Goal: Task Accomplishment & Management: Use online tool/utility

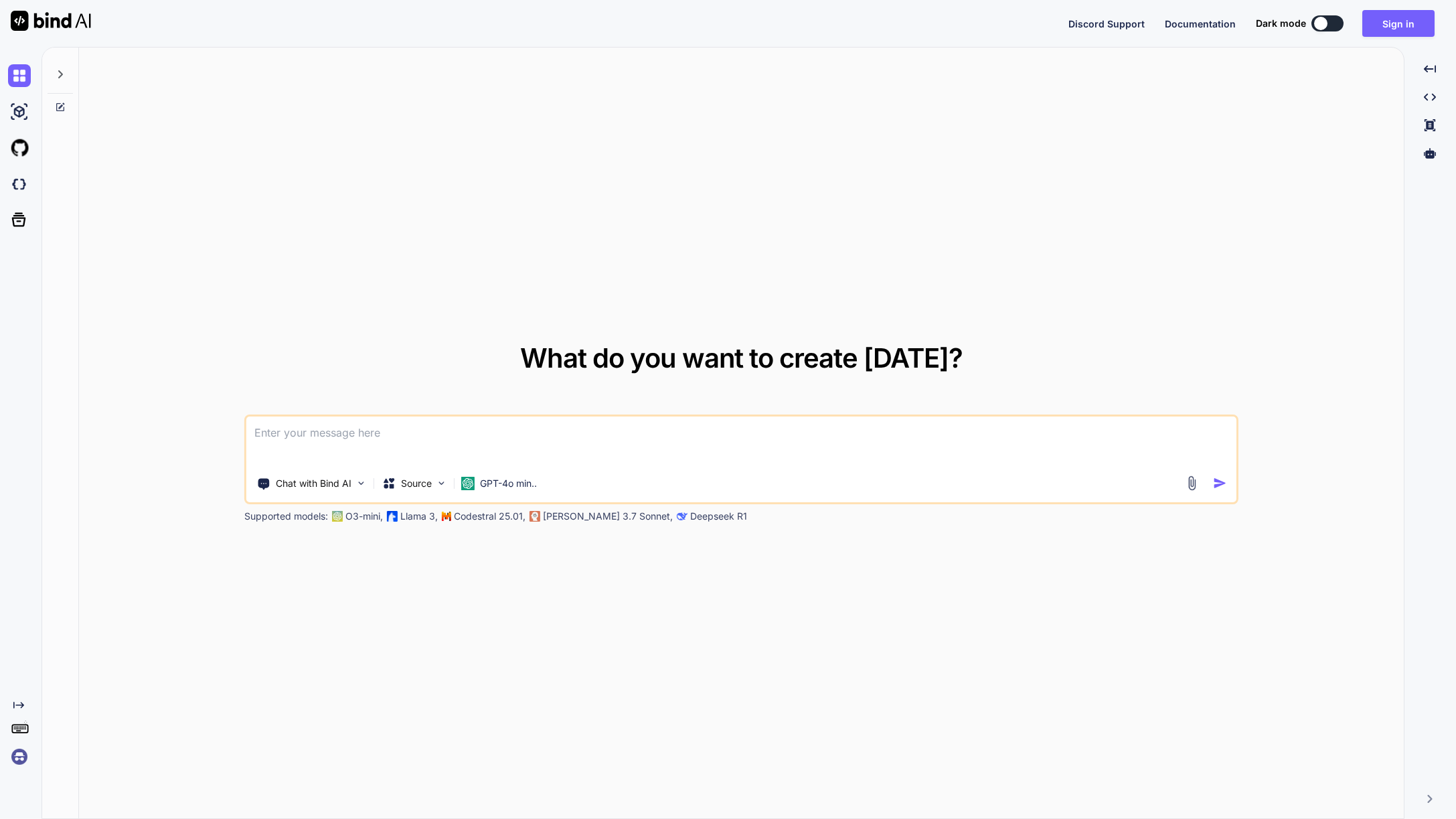
click at [22, 11] on img at bounding box center [51, 21] width 81 height 20
type textarea "x"
click at [1209, 19] on span "Documentation" at bounding box center [1200, 24] width 71 height 12
click at [1098, 23] on span "Discord Support" at bounding box center [1107, 24] width 76 height 12
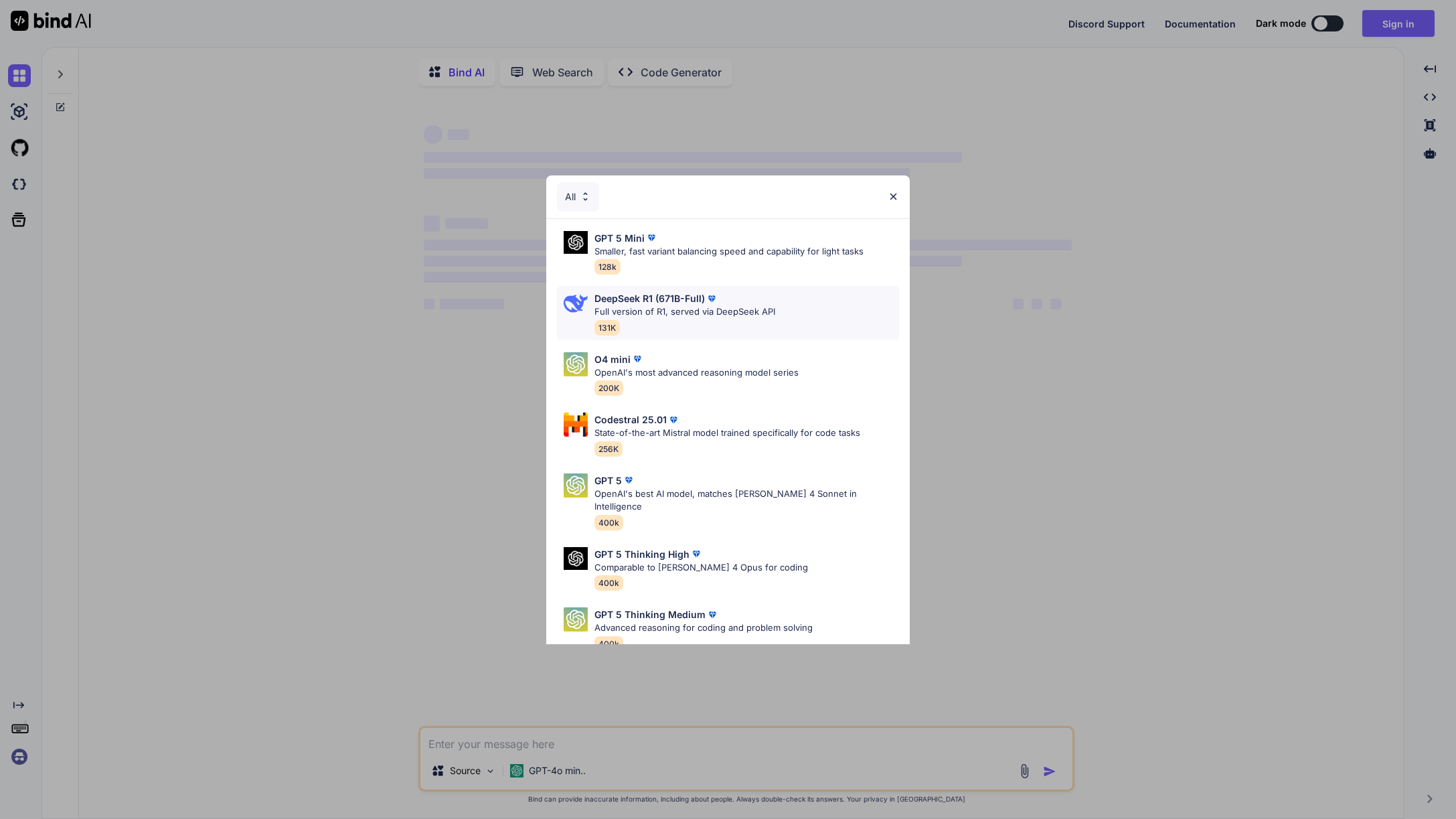
type textarea "x"
click at [890, 195] on img at bounding box center [894, 196] width 12 height 12
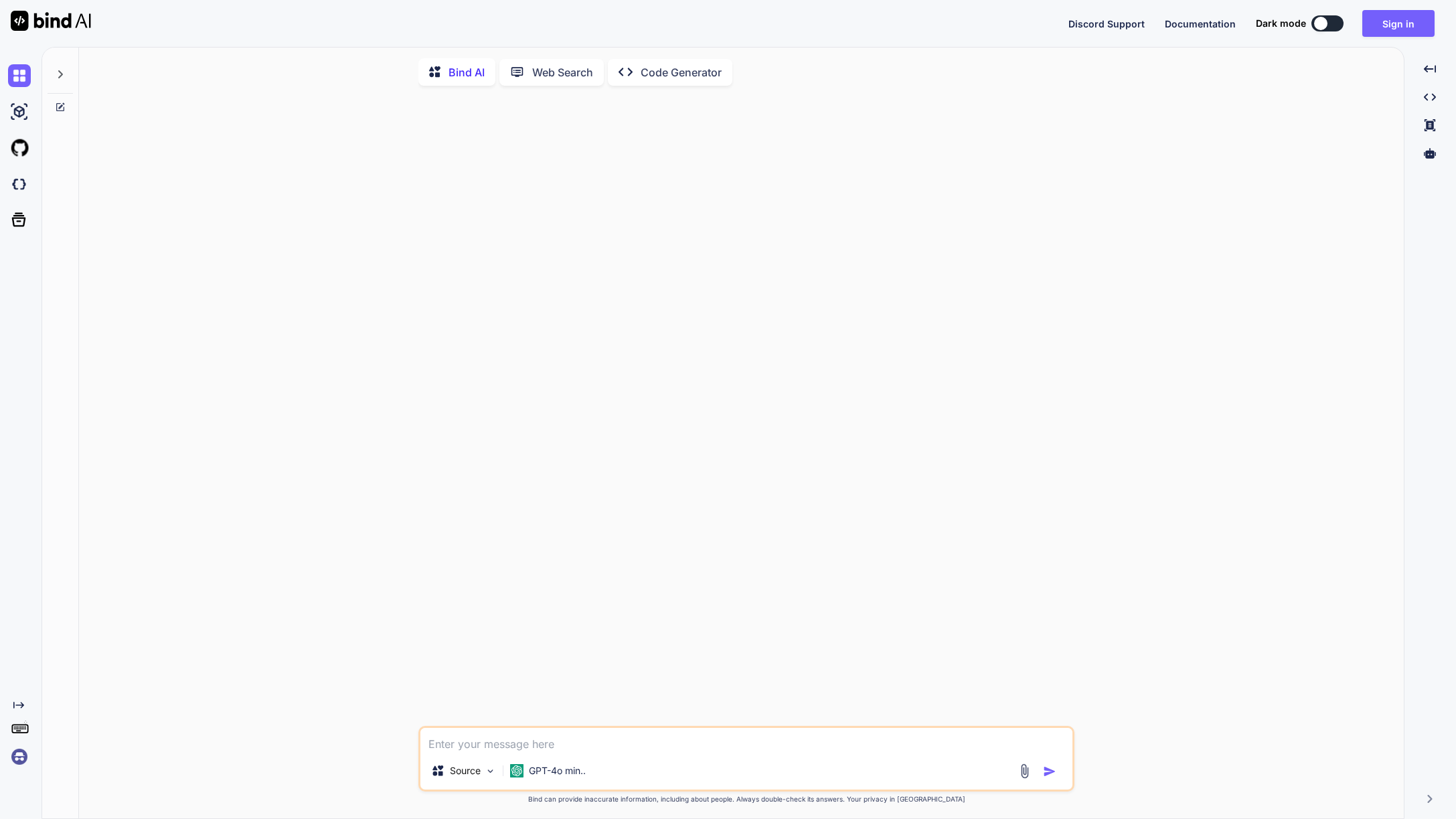
click at [29, 759] on img at bounding box center [19, 756] width 23 height 23
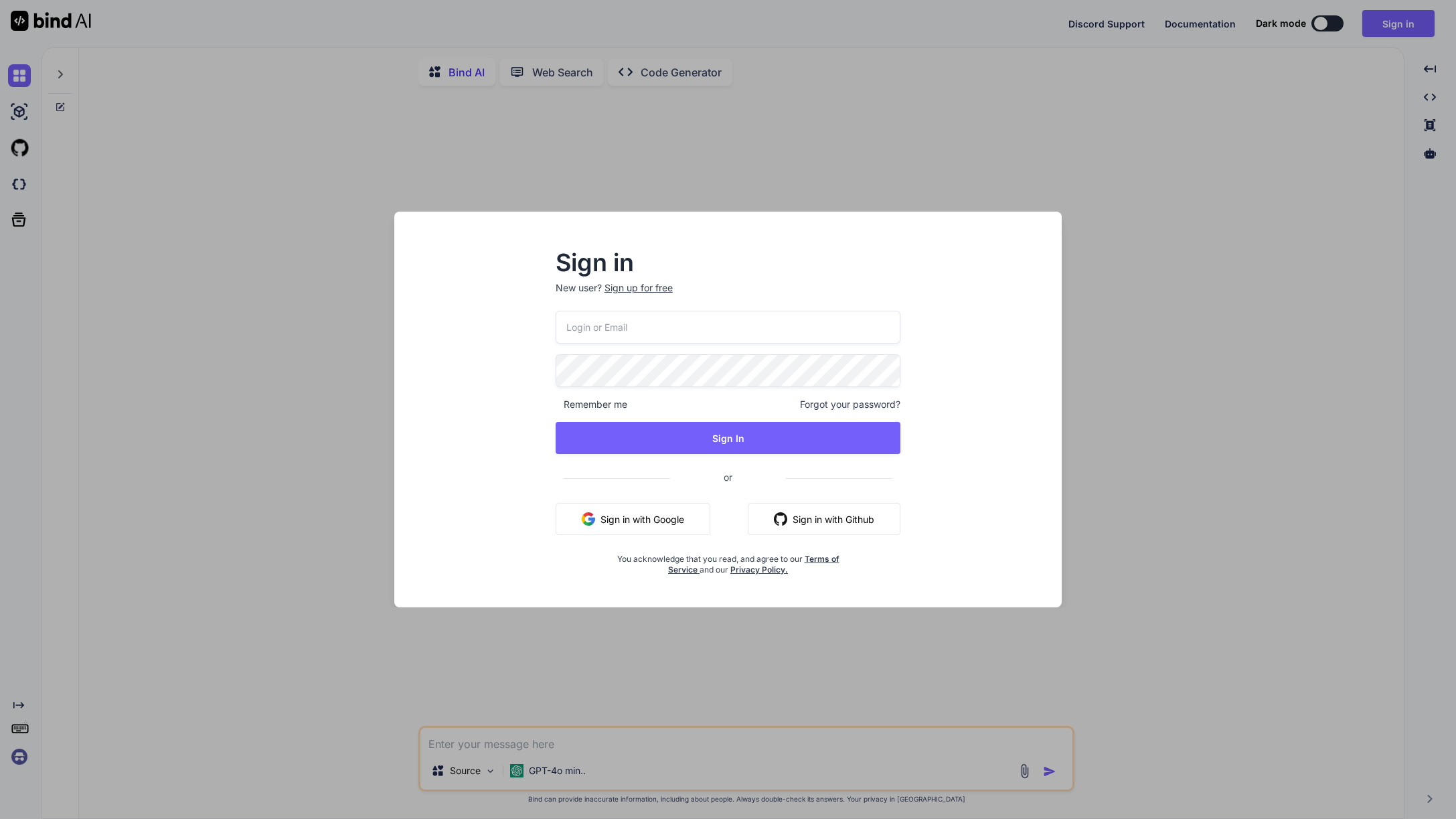
click at [797, 512] on button "Sign in with Github" at bounding box center [824, 518] width 152 height 32
click at [861, 518] on button "Sign in with Github" at bounding box center [824, 518] width 152 height 32
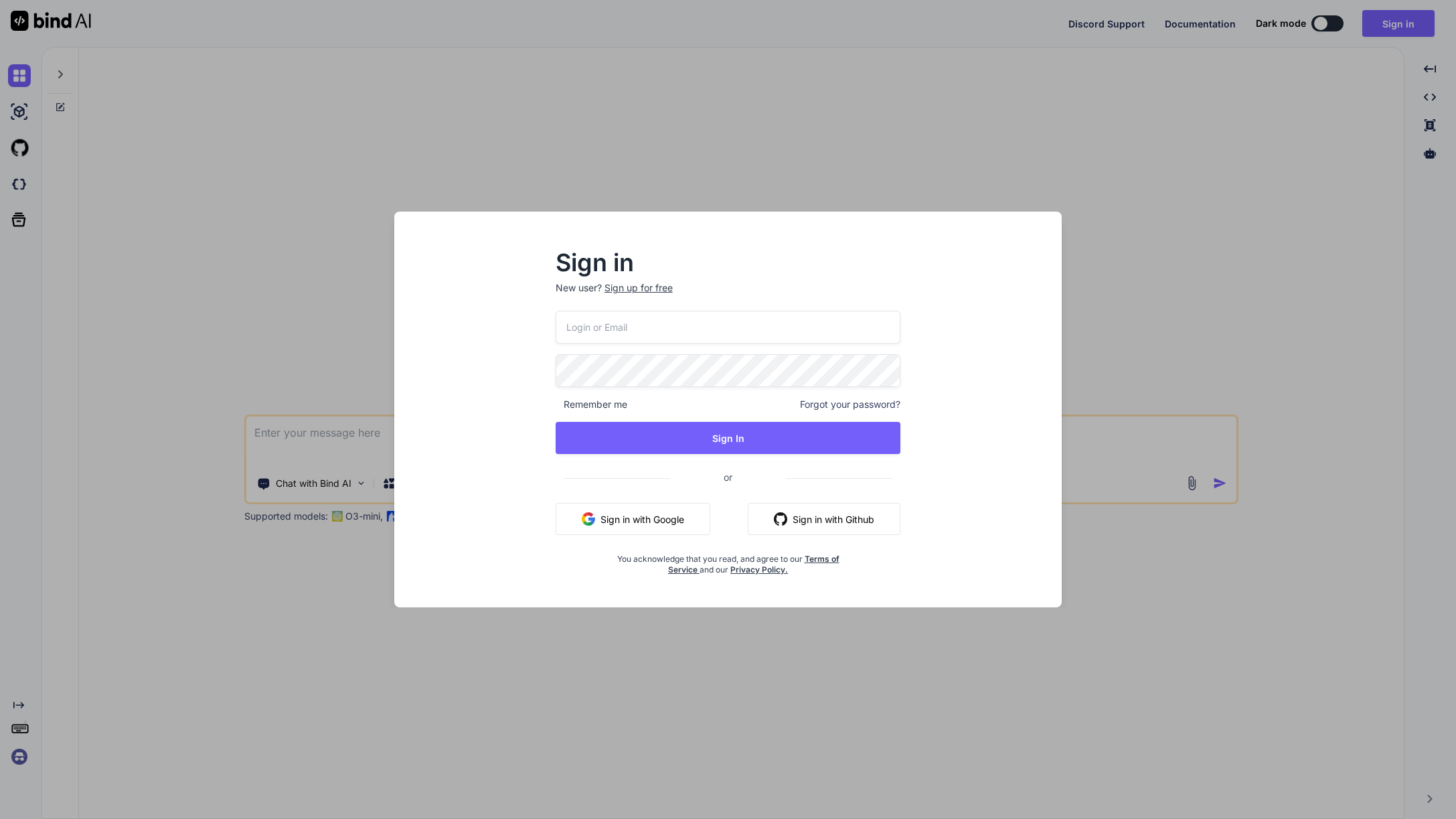
click at [804, 522] on button "Sign in with Github" at bounding box center [824, 518] width 152 height 32
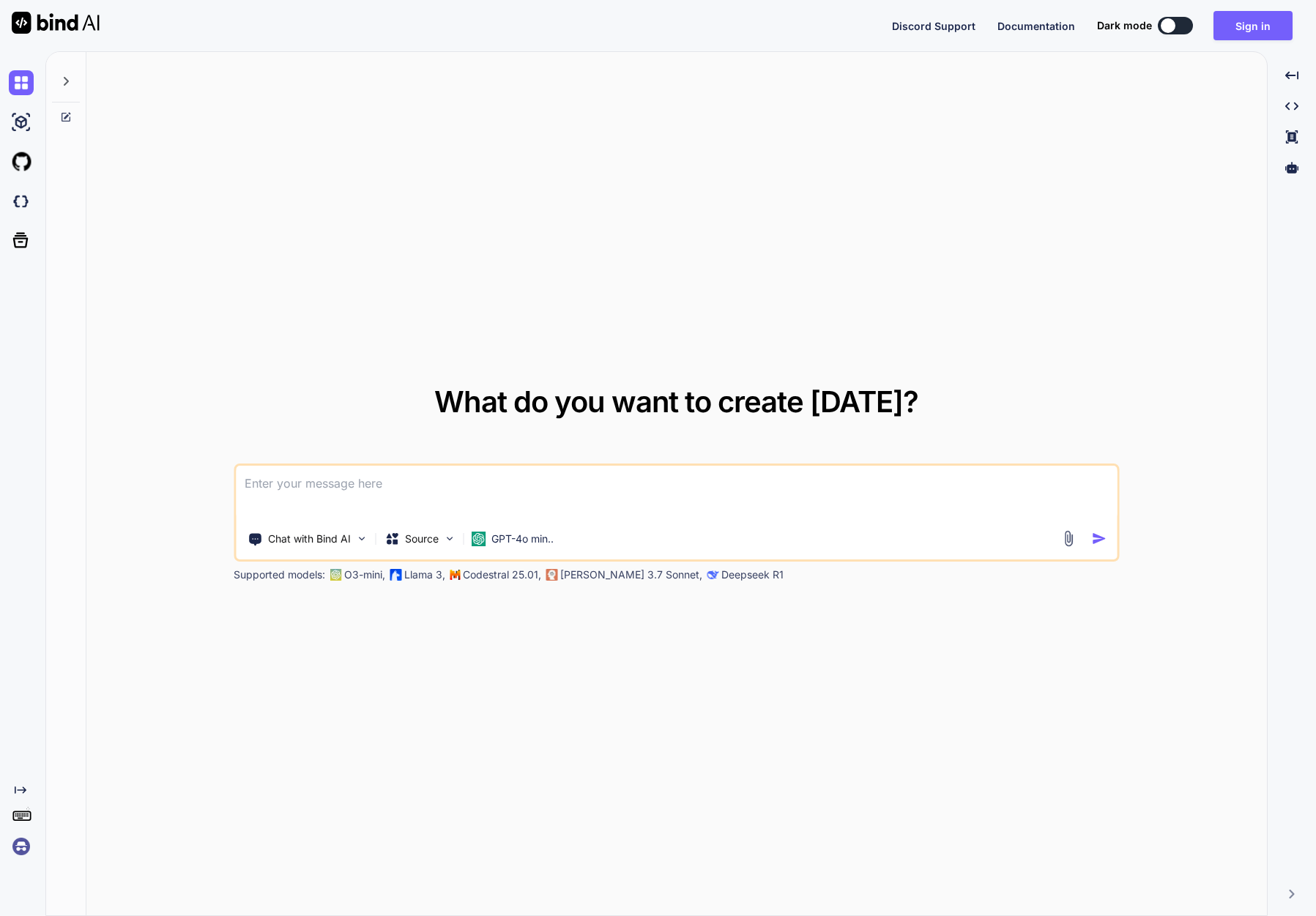
type textarea "x"
click at [1255, 28] on button "Sign in" at bounding box center [1253, 25] width 79 height 29
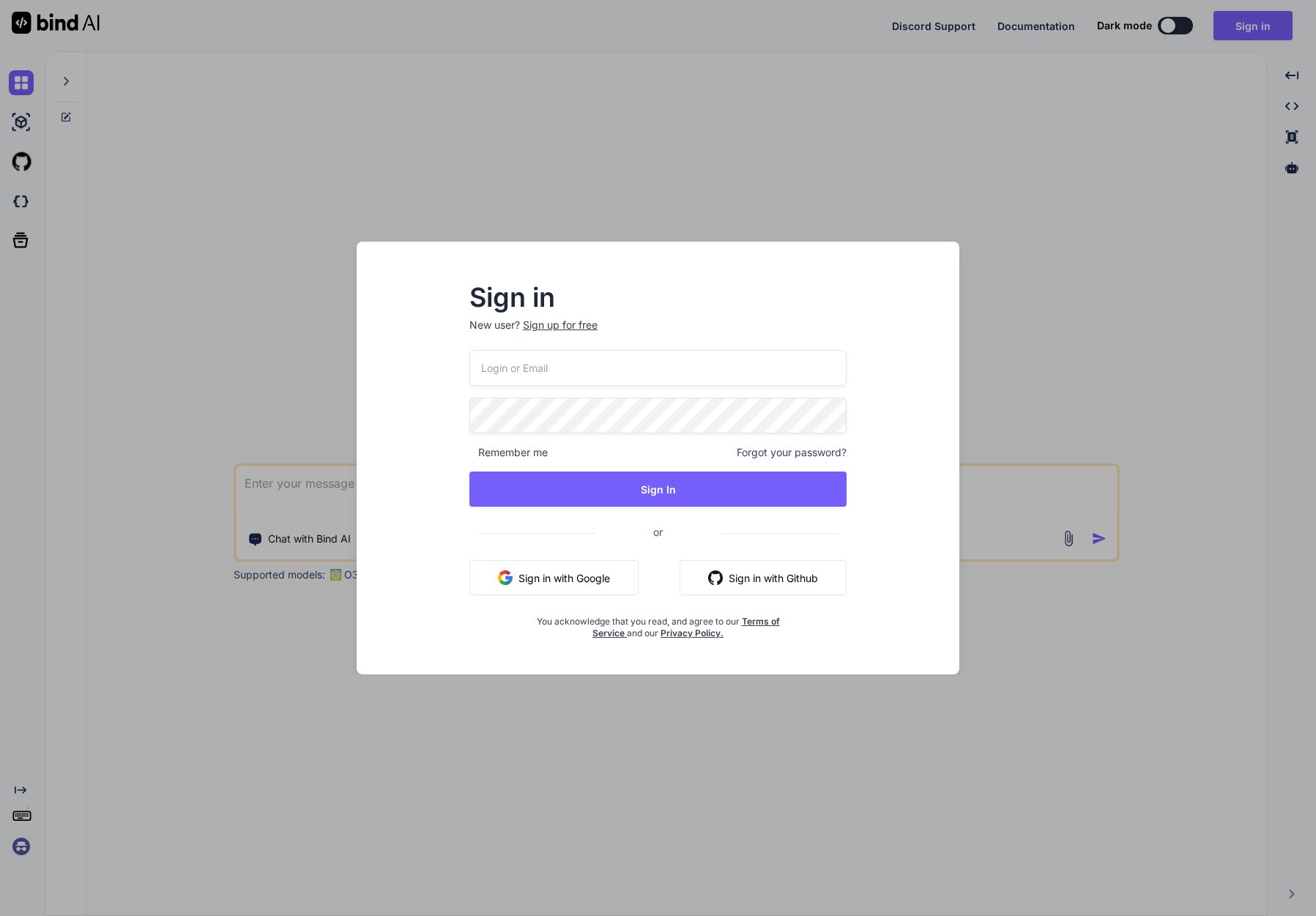
click at [755, 578] on button "Sign in with Github" at bounding box center [763, 577] width 167 height 35
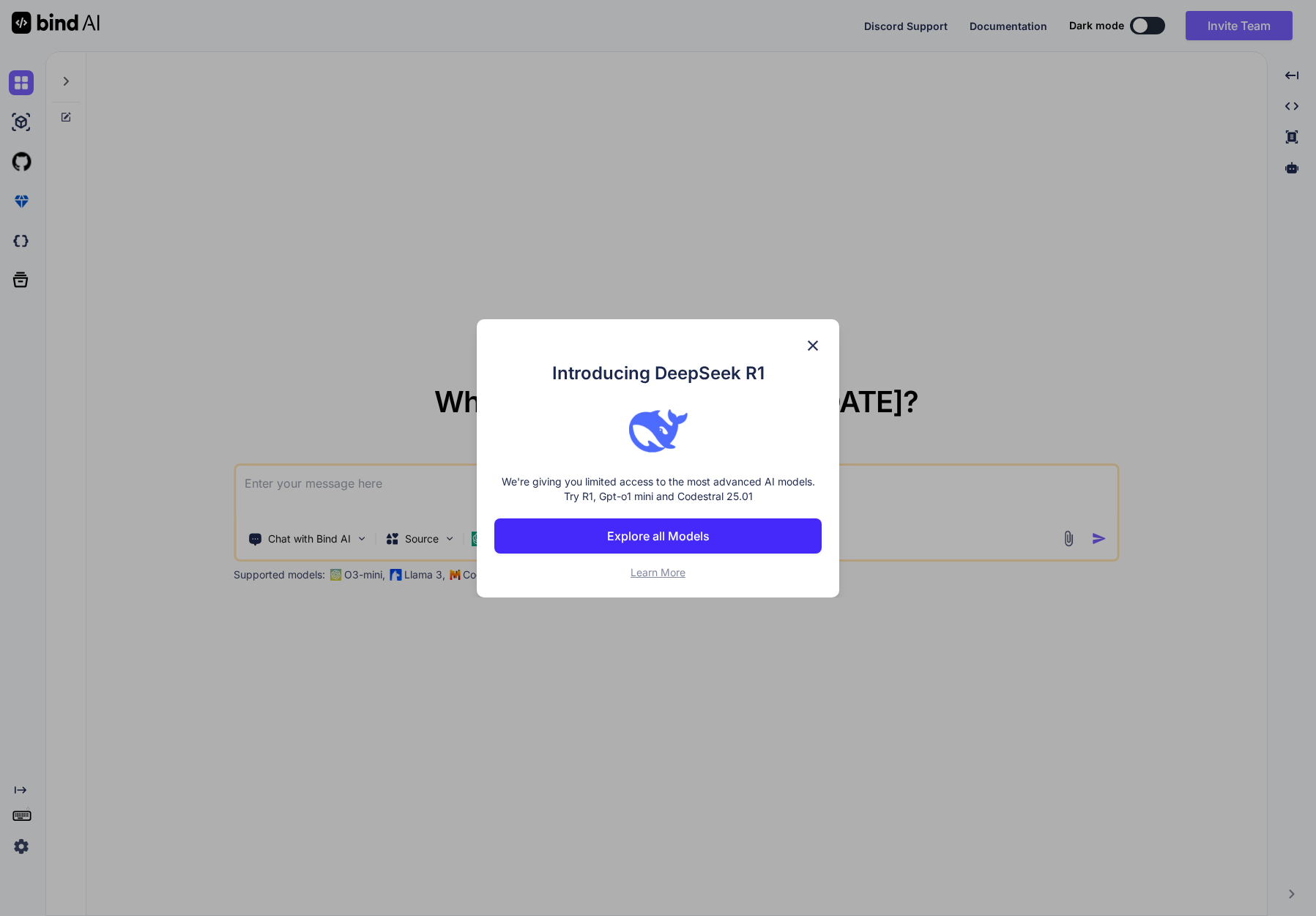
click at [813, 347] on img at bounding box center [813, 345] width 17 height 17
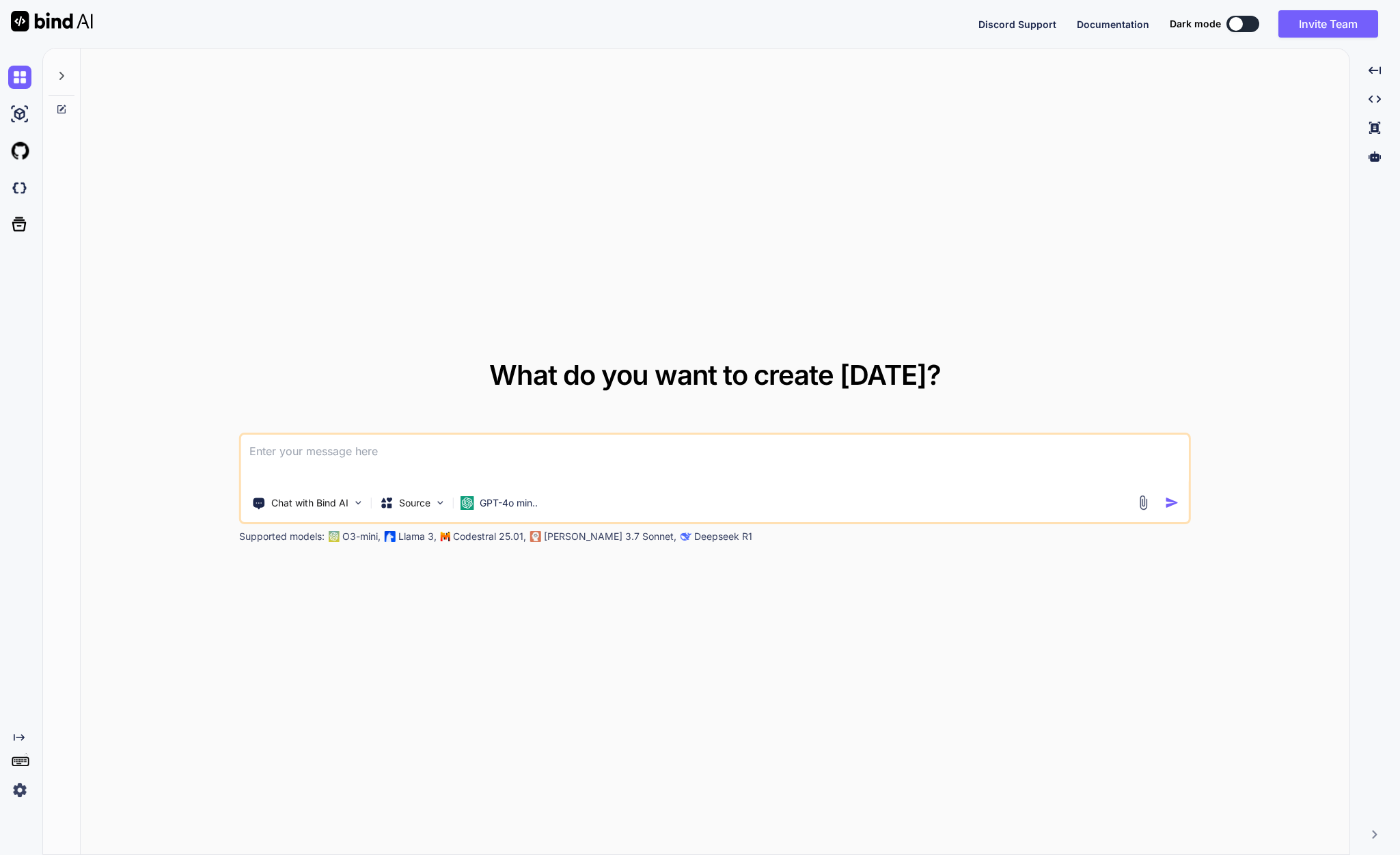
click at [12, 789] on img at bounding box center [20, 790] width 23 height 23
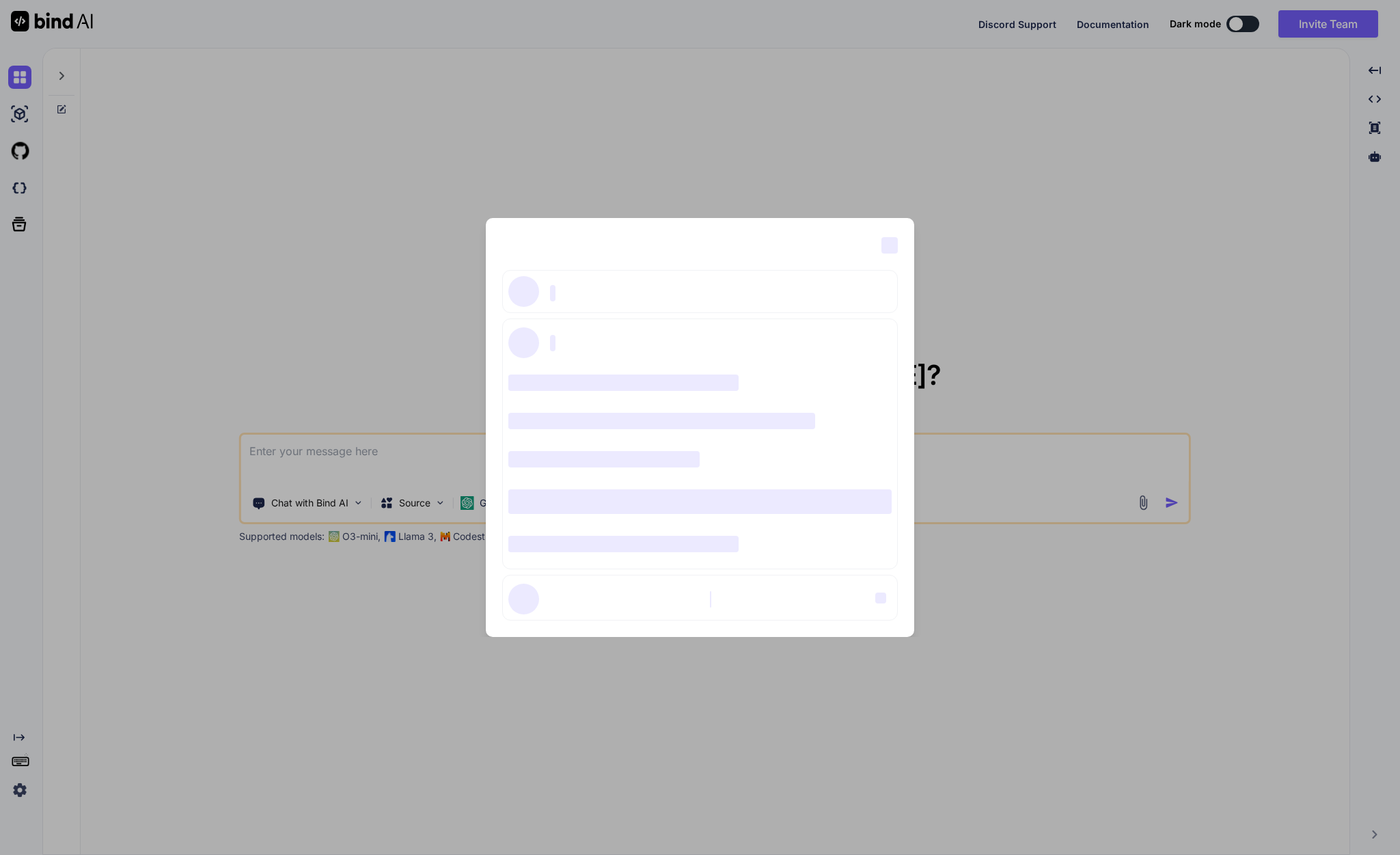
click at [936, 219] on div "‌ ‌ ‌ ‌ ‌ ‌ ‌ ‌ ‌ ‌ ‌ ‌ ‌ ‌ ‌" at bounding box center [700, 427] width 1400 height 855
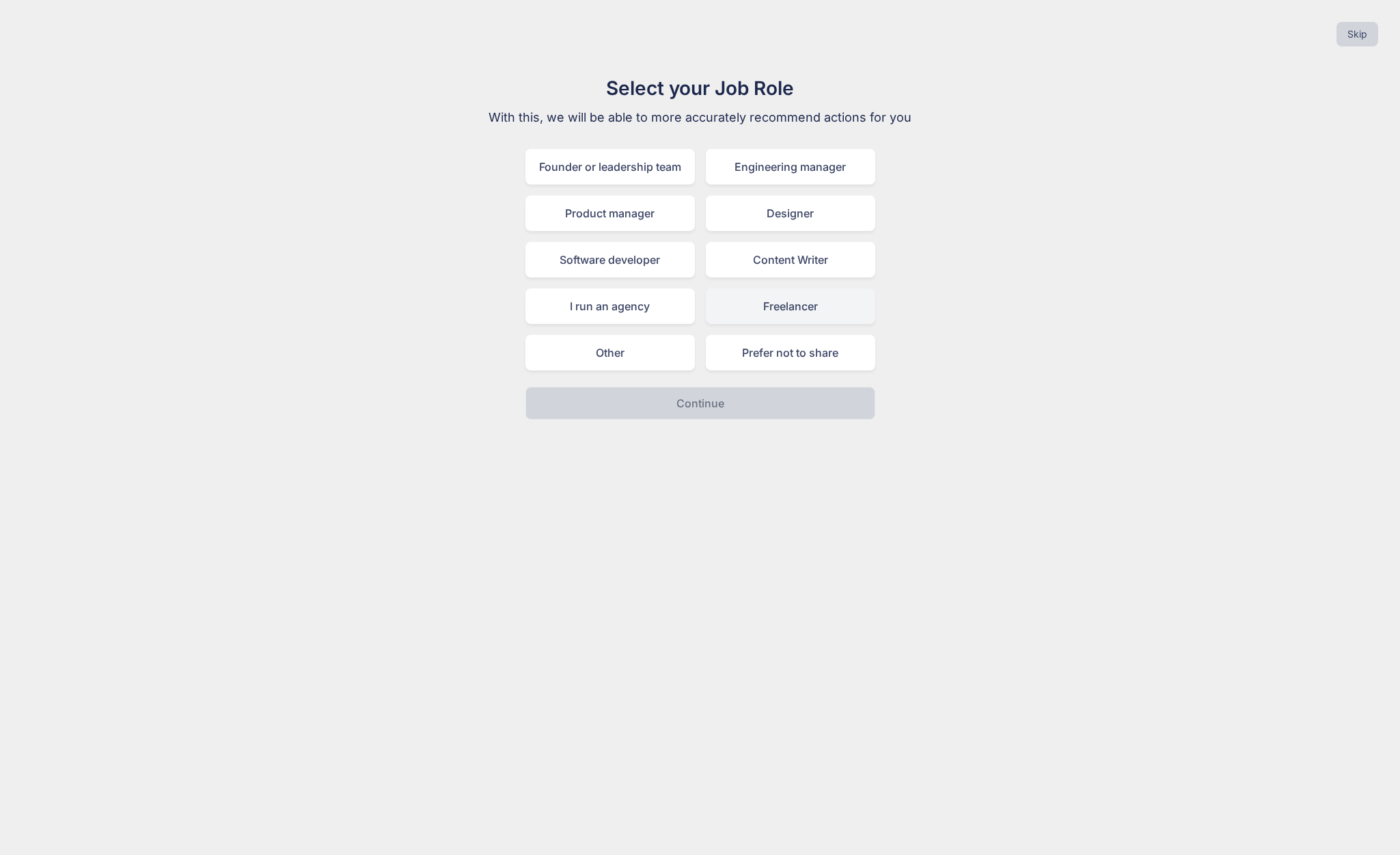
click at [762, 313] on div "Freelancer" at bounding box center [790, 306] width 169 height 35
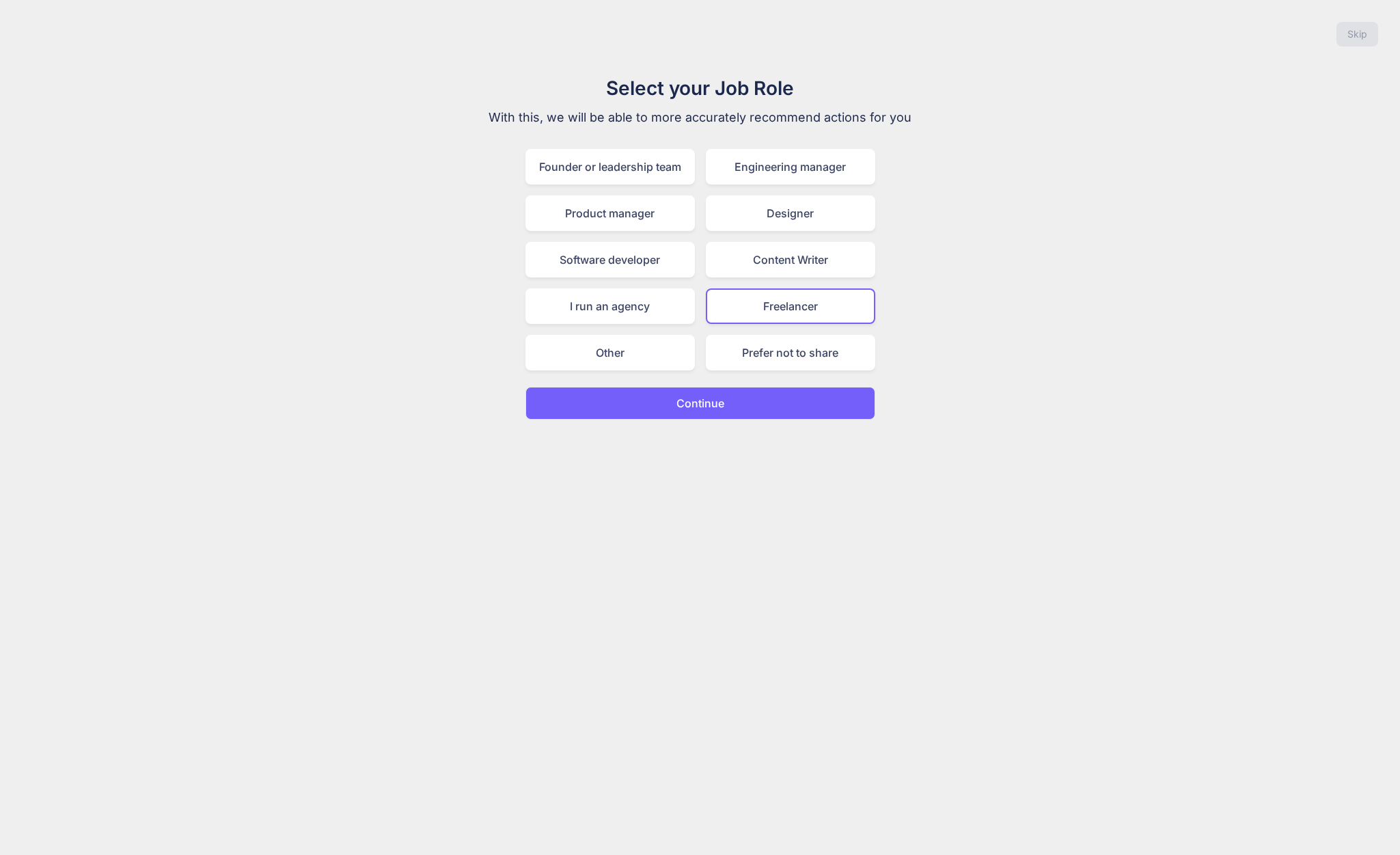
click at [656, 400] on button "Continue" at bounding box center [700, 403] width 350 height 33
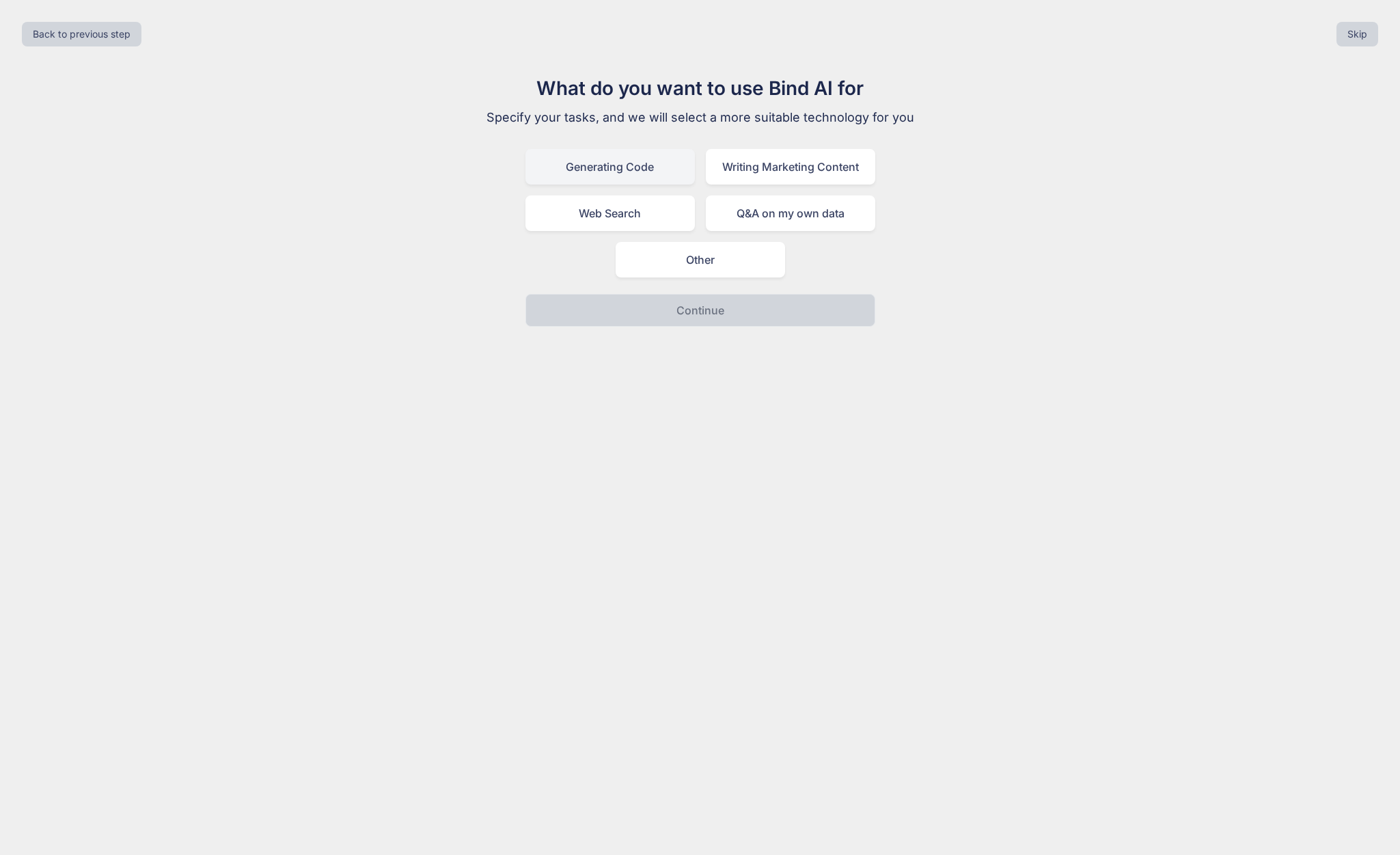
click at [623, 178] on div "Generating Code" at bounding box center [610, 167] width 169 height 35
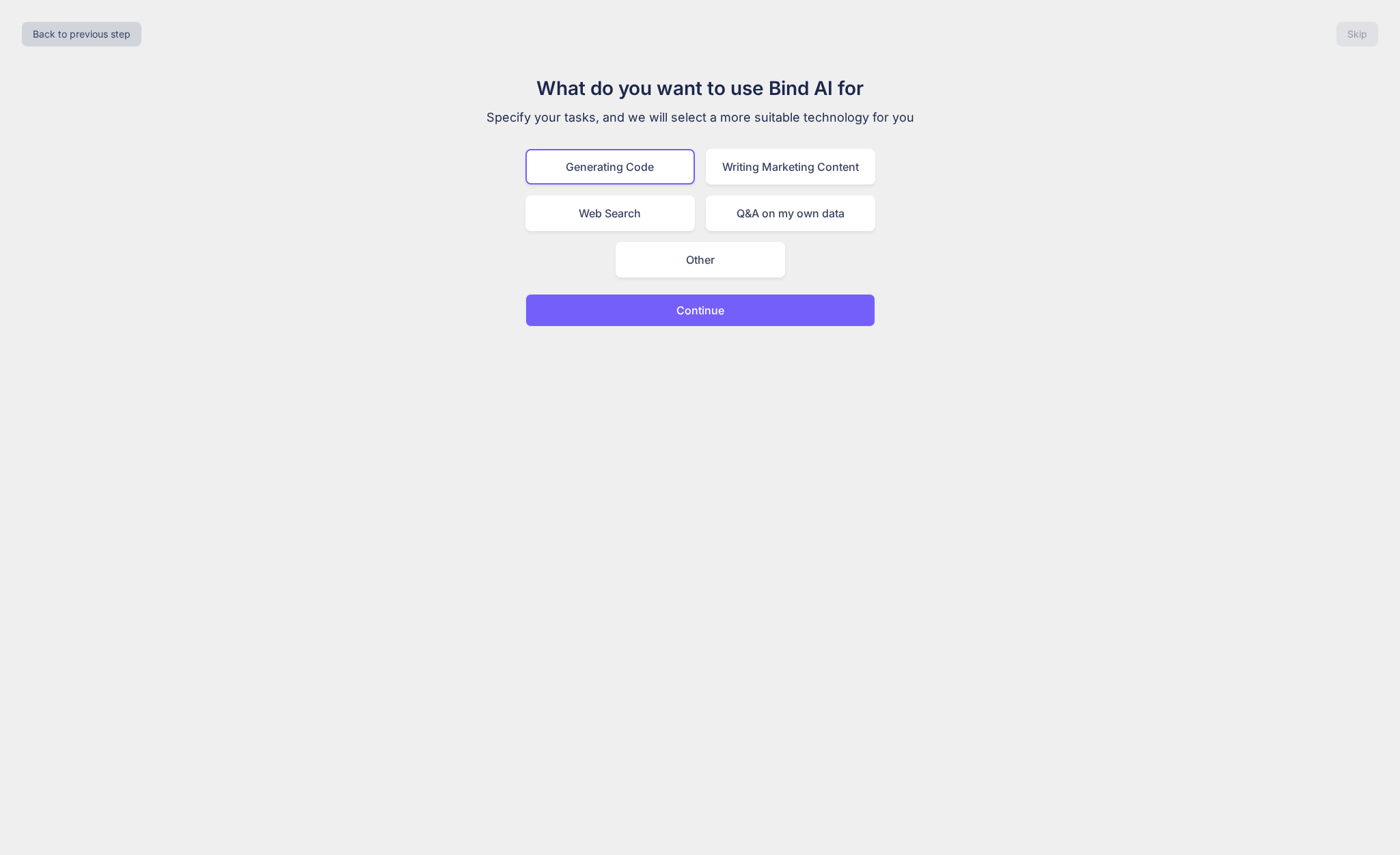
click at [691, 316] on p "Continue" at bounding box center [700, 310] width 48 height 16
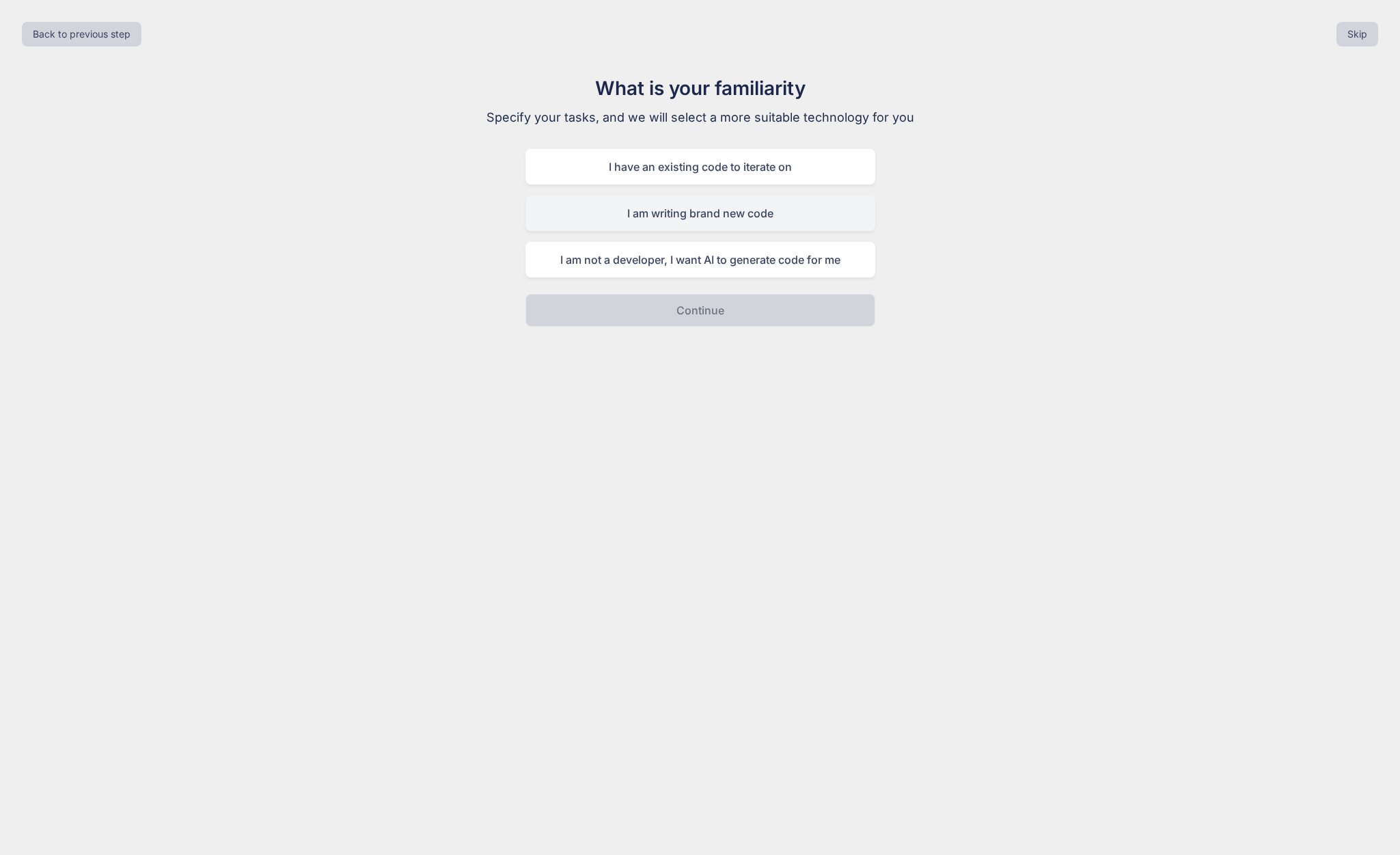
click at [721, 217] on div "I am writing brand new code" at bounding box center [700, 213] width 350 height 35
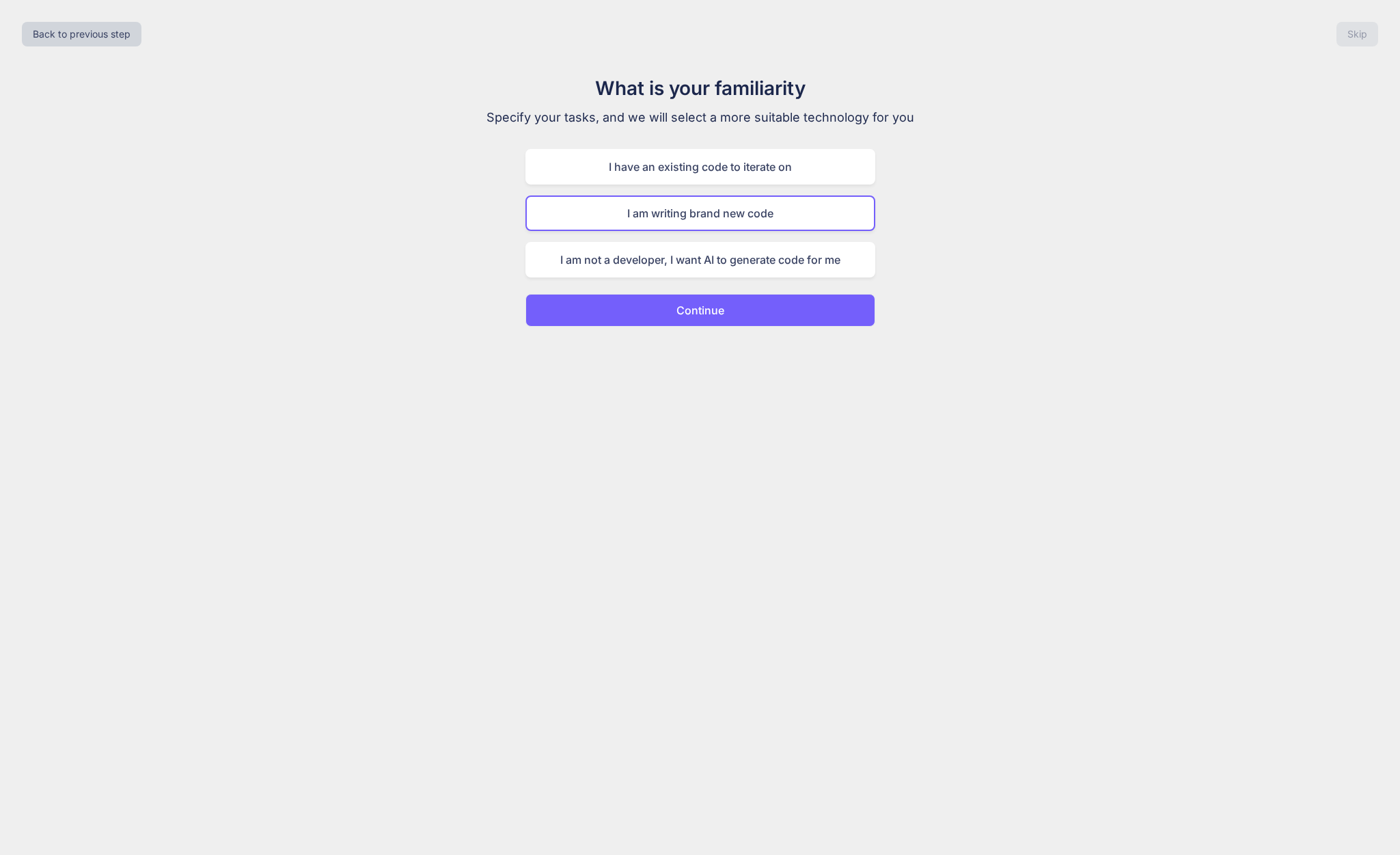
click at [708, 318] on p "Continue" at bounding box center [700, 310] width 48 height 16
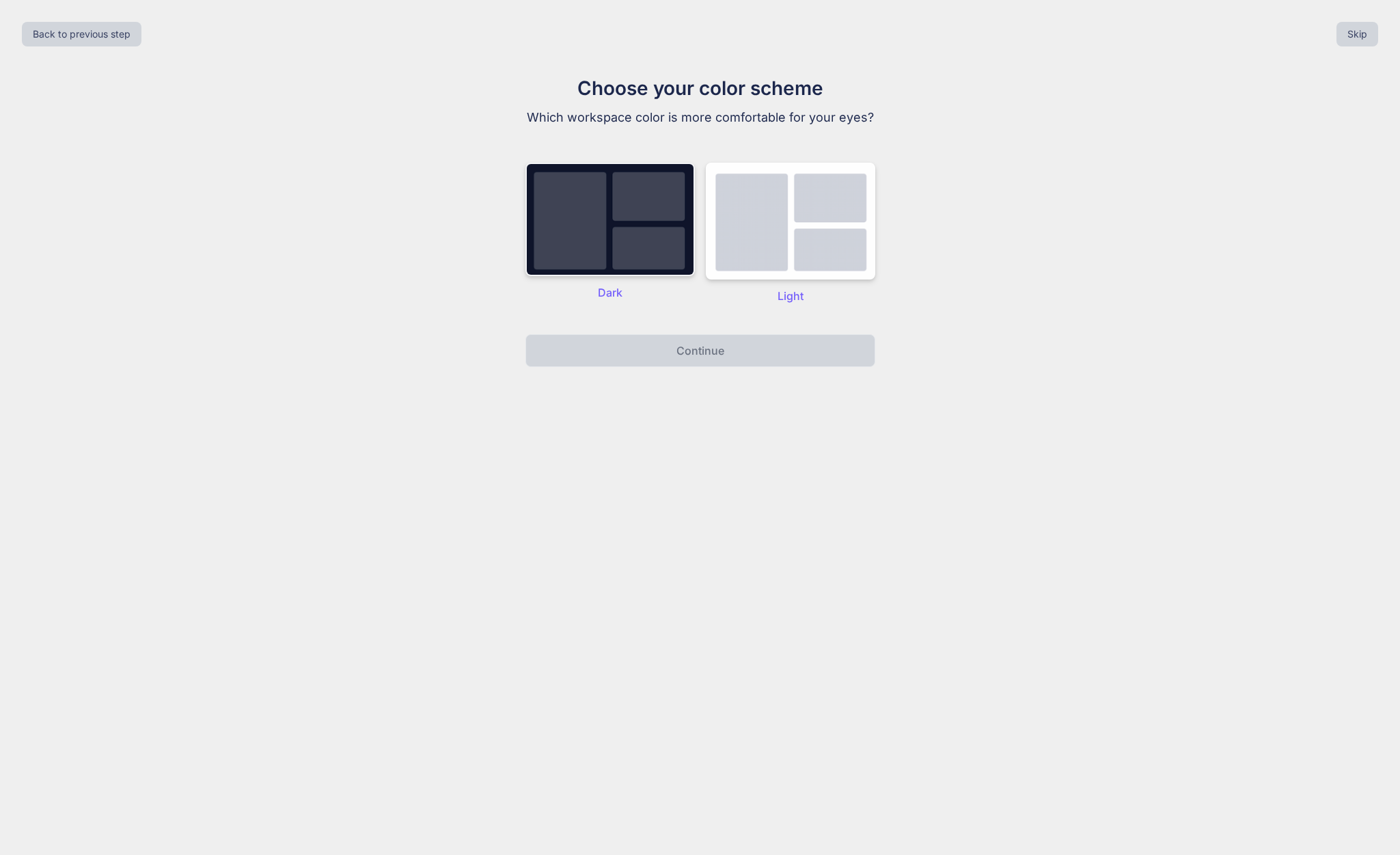
click at [663, 228] on img at bounding box center [610, 219] width 169 height 114
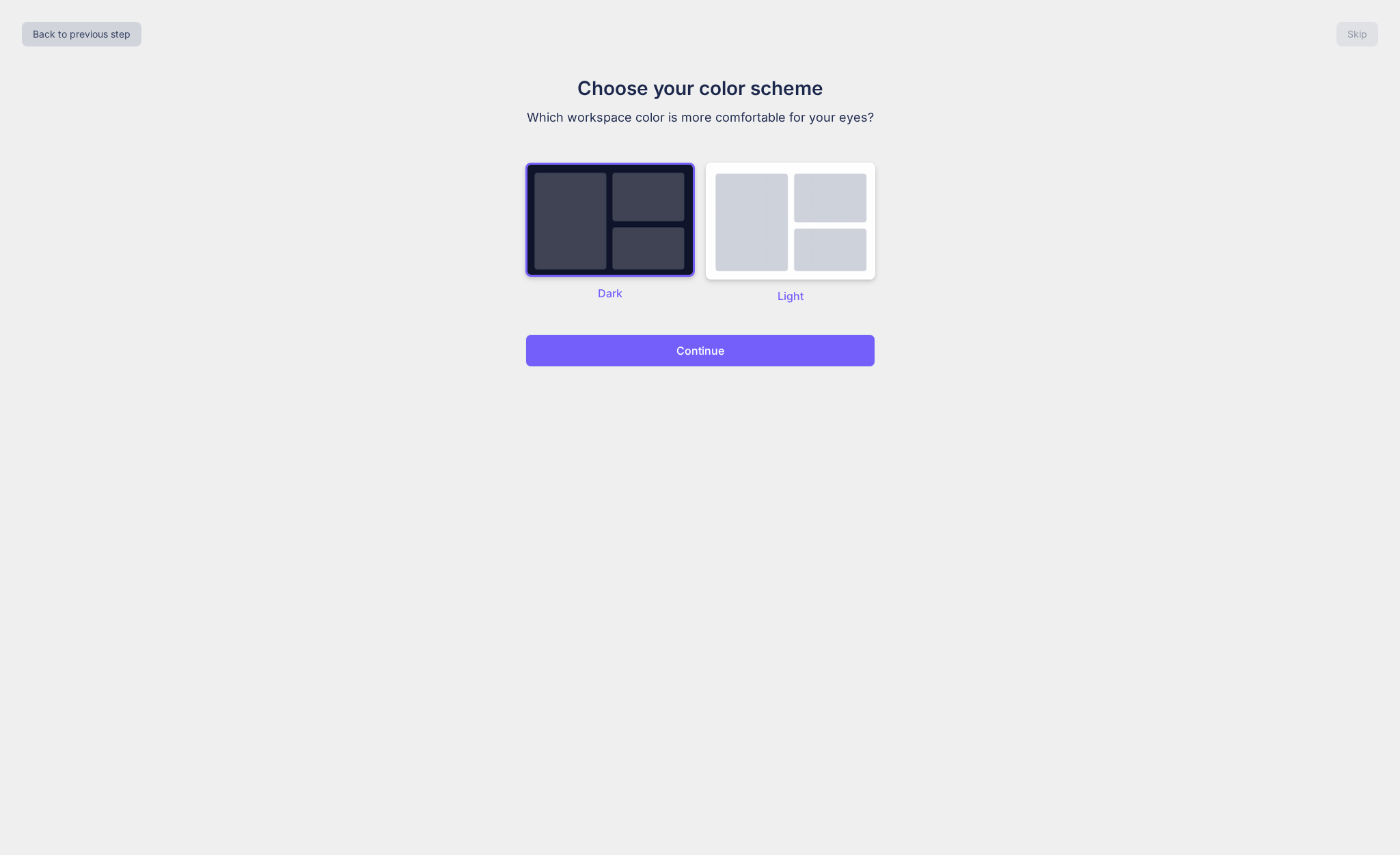
click at [683, 338] on button "Continue" at bounding box center [700, 350] width 350 height 33
click at [683, 341] on button "Continue" at bounding box center [700, 350] width 350 height 33
click at [723, 354] on p "Continue" at bounding box center [700, 351] width 48 height 16
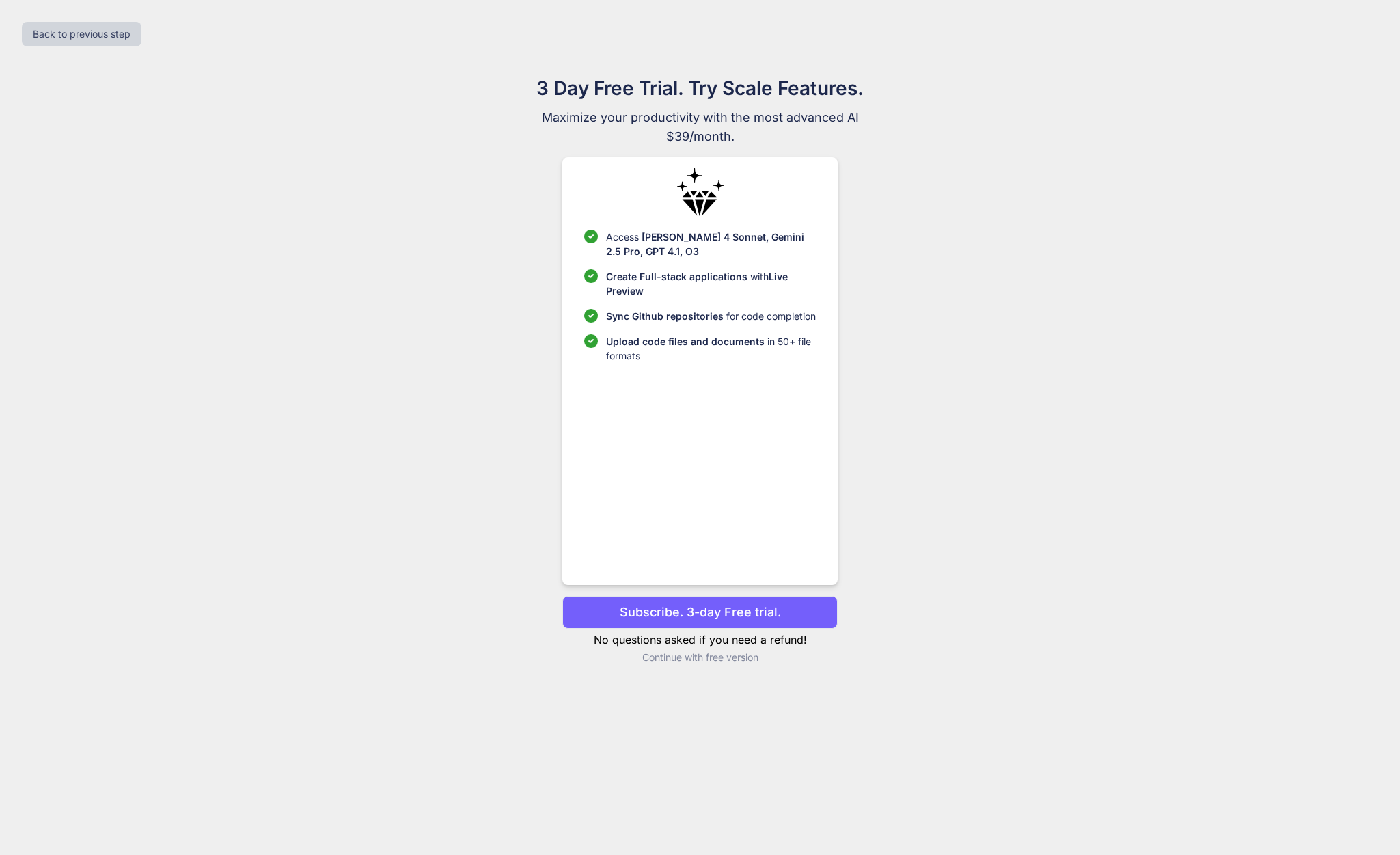
click at [720, 353] on p "Upload code files and documents in 50+ file formats" at bounding box center [711, 348] width 210 height 29
click at [719, 353] on p "Upload code files and documents in 50+ file formats" at bounding box center [711, 348] width 210 height 29
click at [710, 401] on div "Access Claude 4 Sonnet, Gemini 2.5 Pro, GPT 4.1, O3 Create Full-stack applicati…" at bounding box center [699, 371] width 275 height 428
click at [725, 616] on p "Subscribe. 3-day Free trial." at bounding box center [701, 611] width 161 height 18
click at [968, 363] on div "3 Day Free Trial. Try Scale Features. Maximize your productivity with the most …" at bounding box center [700, 374] width 612 height 601
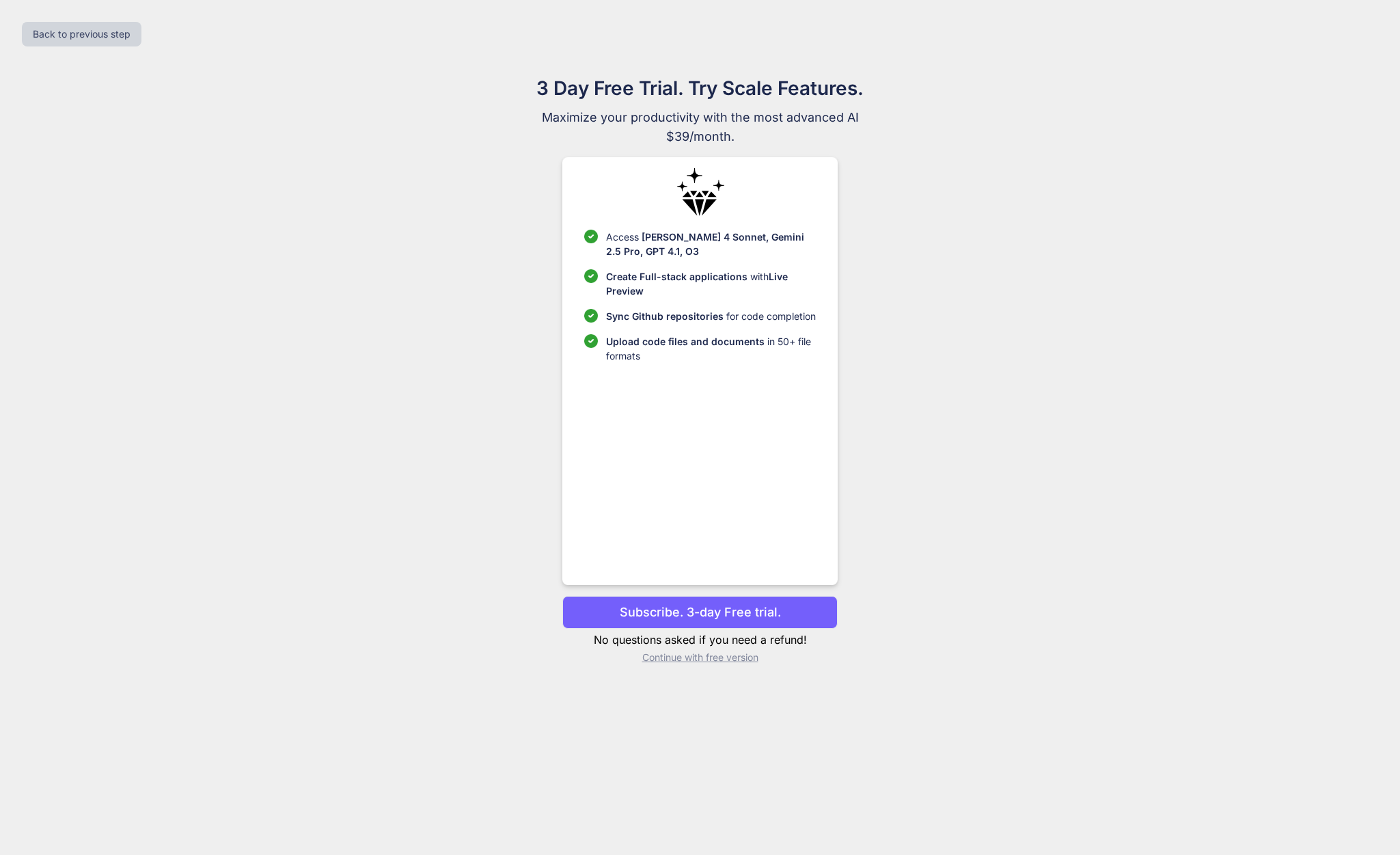
click at [710, 608] on p "Subscribe. 3-day Free trial." at bounding box center [701, 611] width 161 height 18
click at [694, 611] on p "Subscribe. 3-day Free trial." at bounding box center [701, 611] width 161 height 18
click at [707, 655] on p "Continue with free version" at bounding box center [699, 658] width 275 height 14
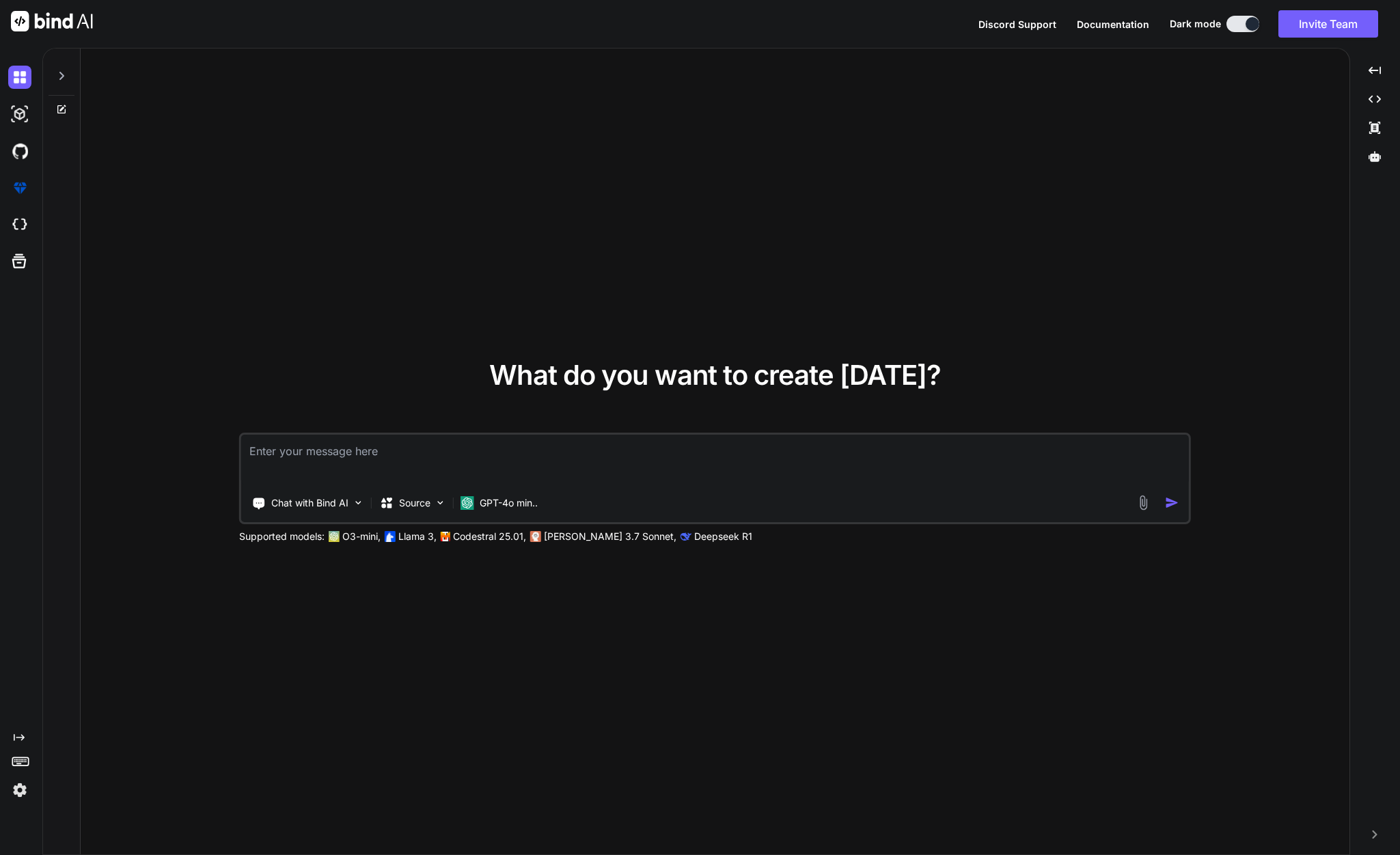
type textarea "x"
click at [25, 156] on img at bounding box center [20, 151] width 23 height 23
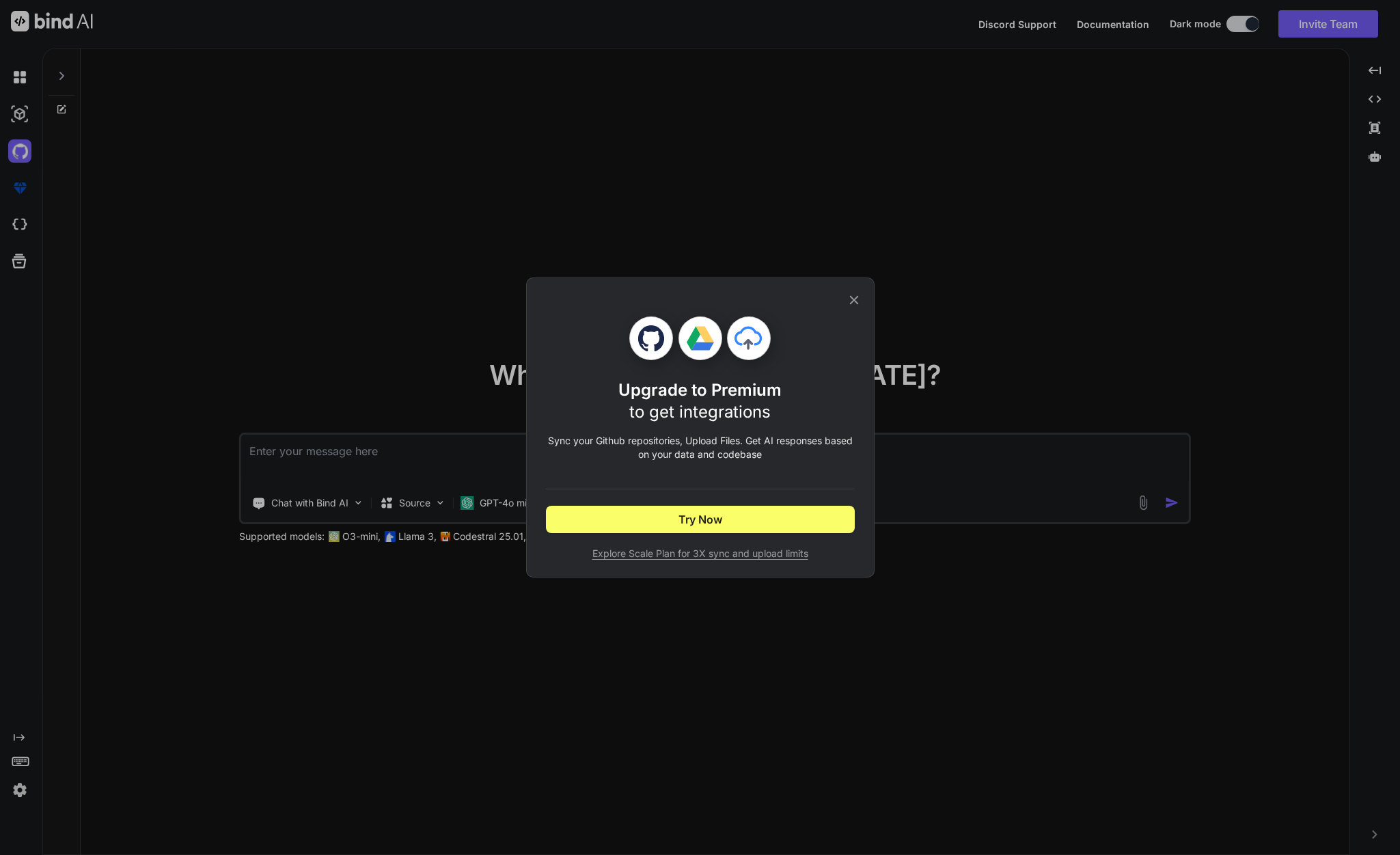
click at [855, 293] on icon at bounding box center [854, 300] width 15 height 15
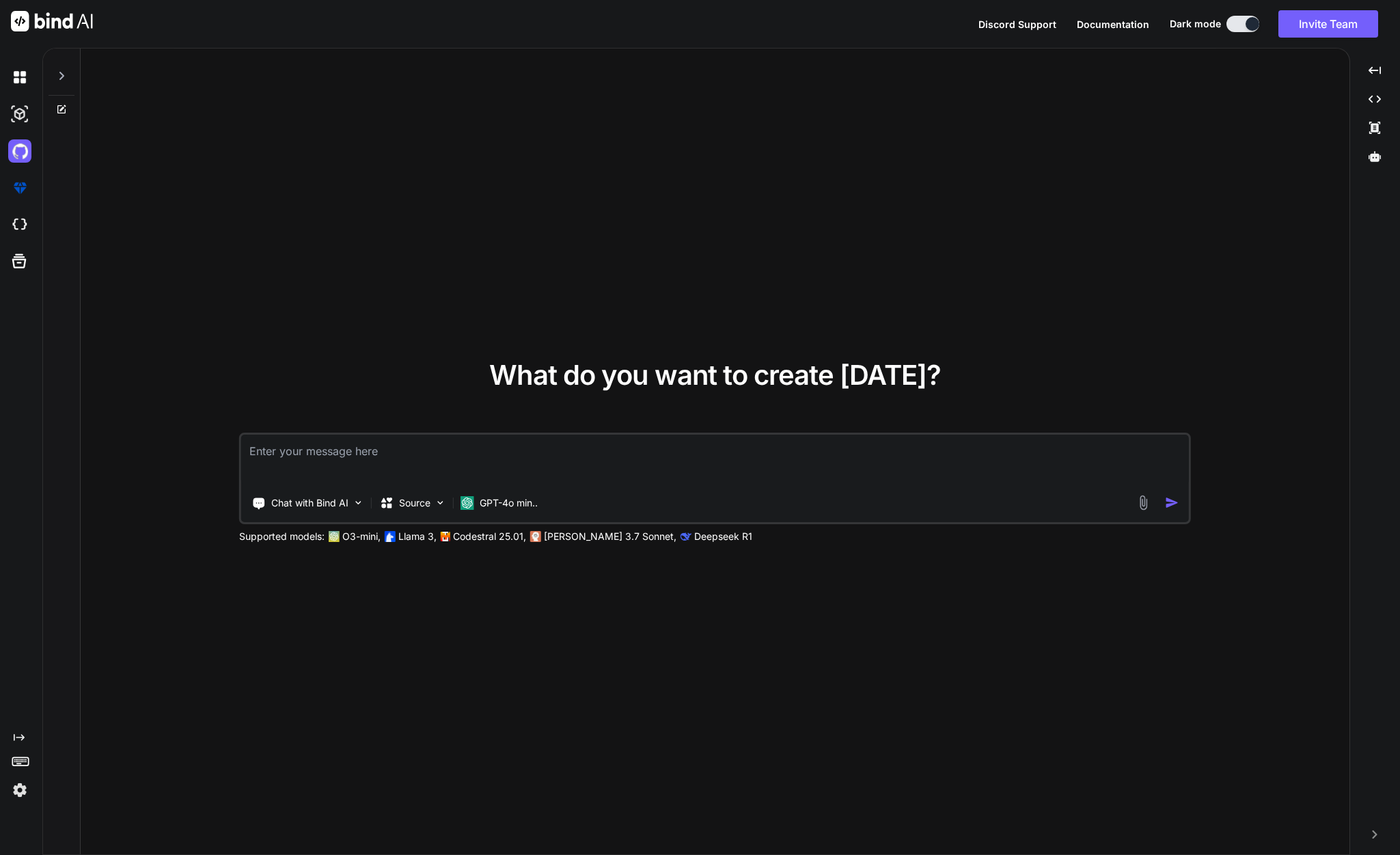
click at [424, 456] on textarea at bounding box center [715, 459] width 947 height 51
click at [533, 502] on p "GPT-4o min.." at bounding box center [508, 503] width 58 height 14
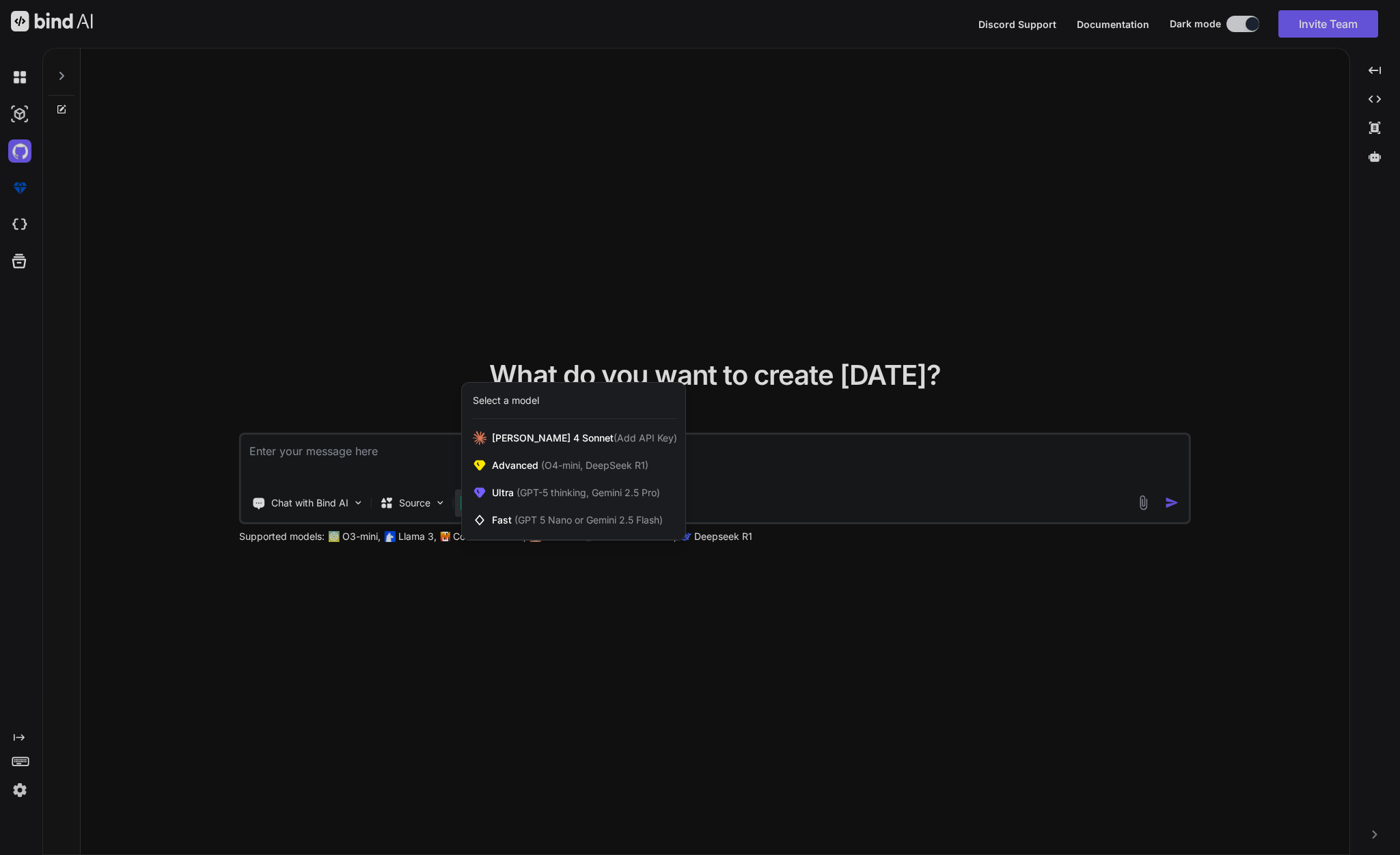
click at [721, 482] on div at bounding box center [700, 427] width 1400 height 855
